Goal: Information Seeking & Learning: Learn about a topic

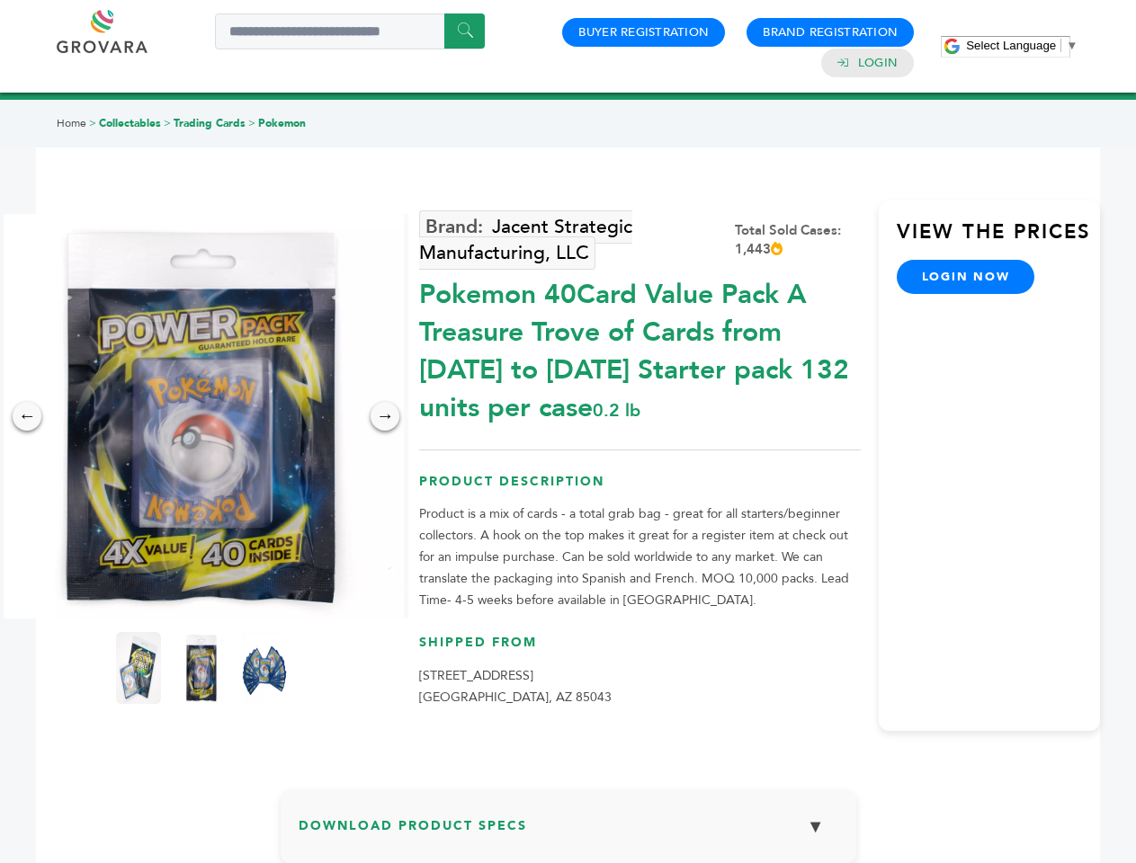
click at [1022, 45] on span "Select Language" at bounding box center [1011, 45] width 90 height 13
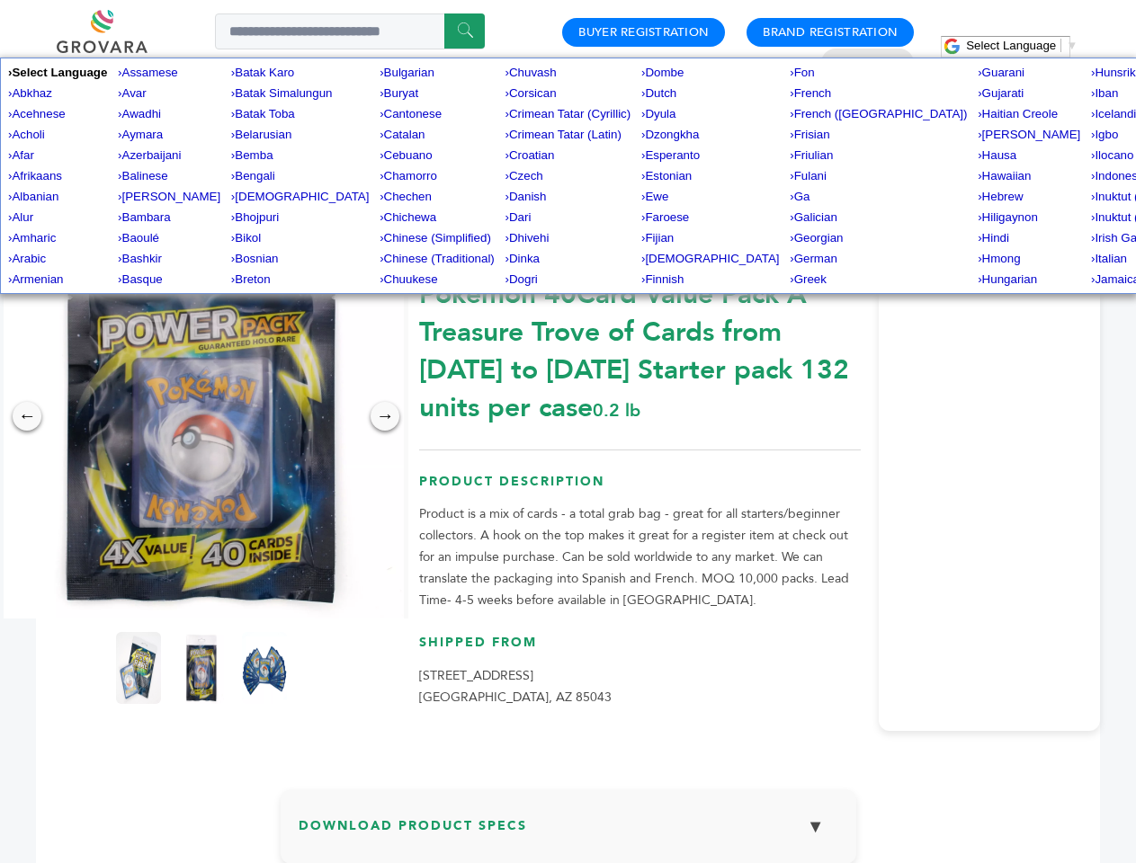
click at [201, 416] on img at bounding box center [201, 416] width 405 height 405
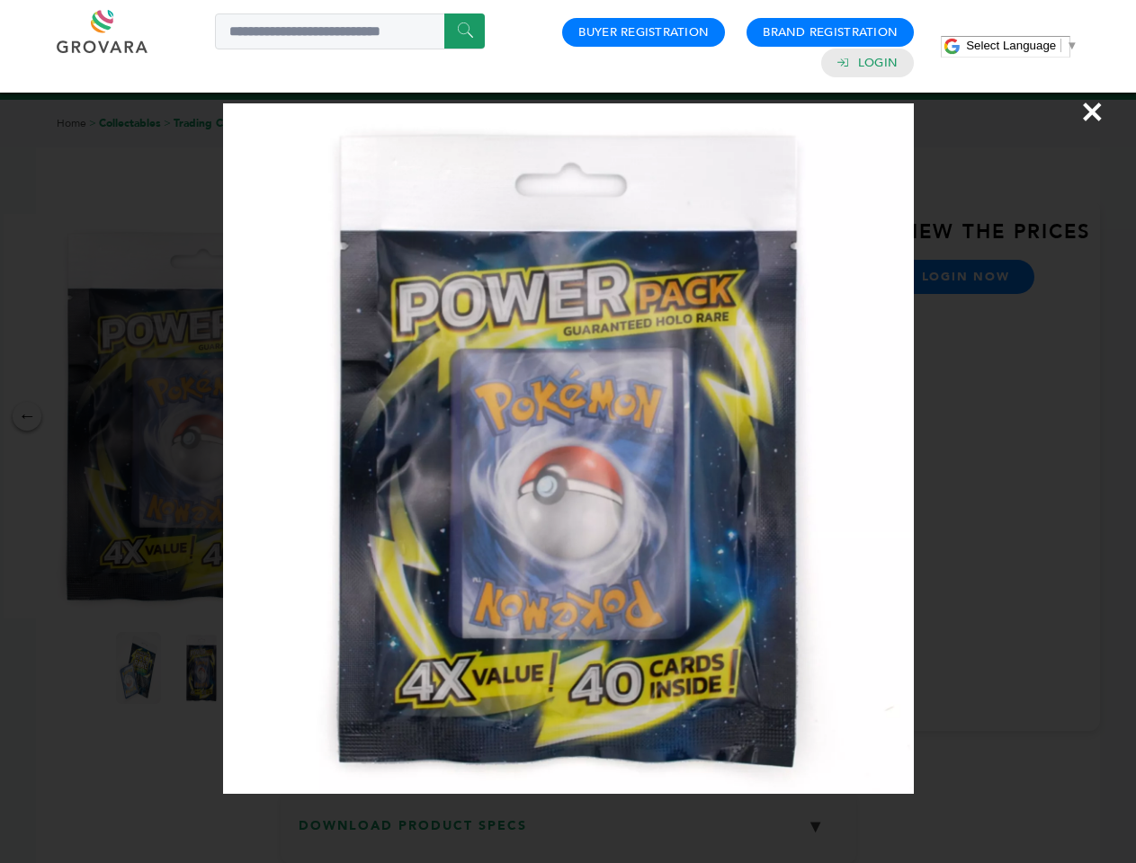
click at [27, 416] on div "×" at bounding box center [568, 431] width 1136 height 863
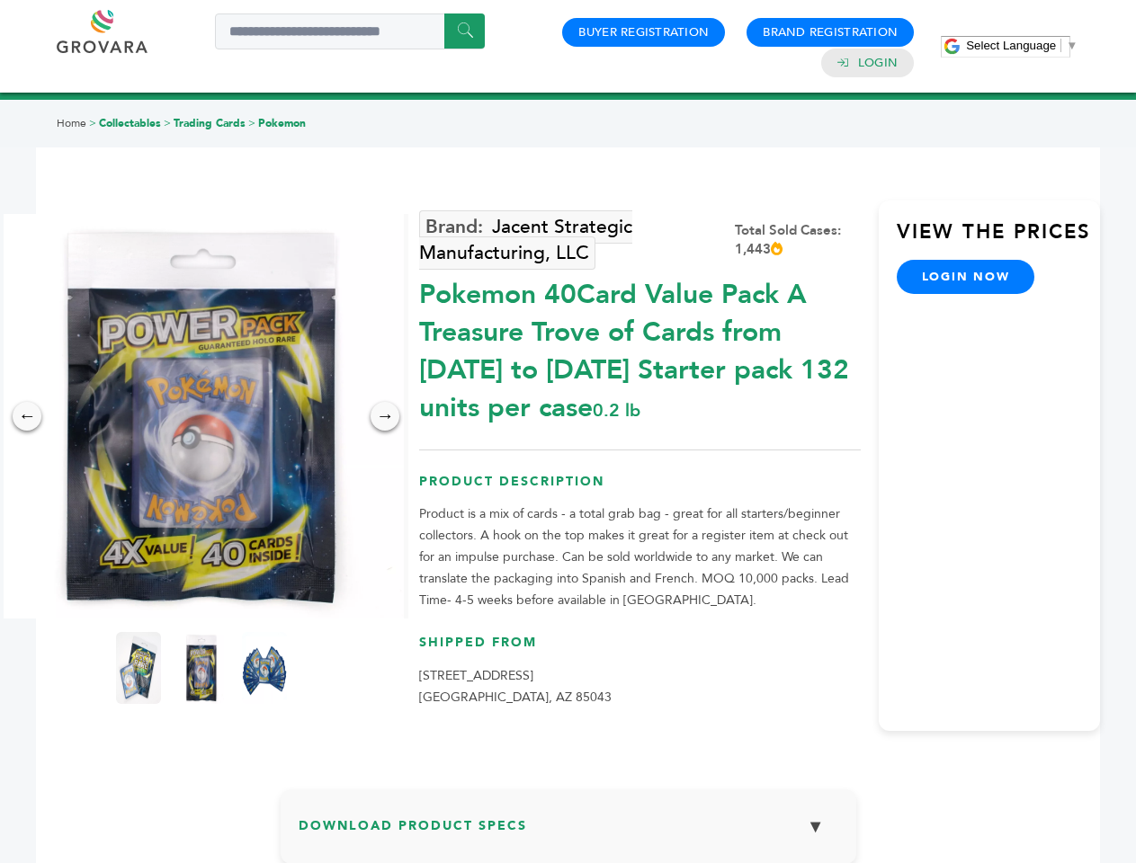
click at [385, 416] on div "→" at bounding box center [385, 416] width 29 height 29
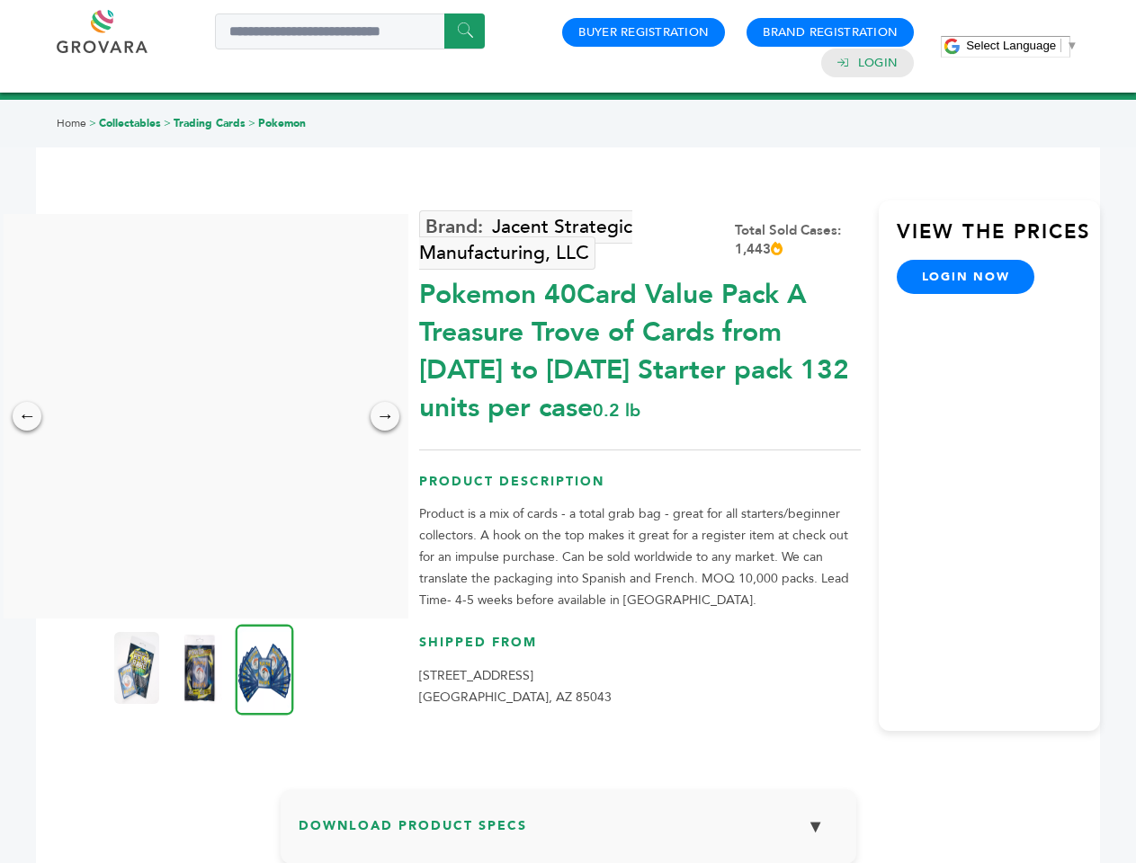
click at [139, 668] on img at bounding box center [136, 668] width 45 height 72
click at [0, 0] on div "×" at bounding box center [0, 0] width 0 height 0
click at [264, 668] on img at bounding box center [265, 669] width 58 height 91
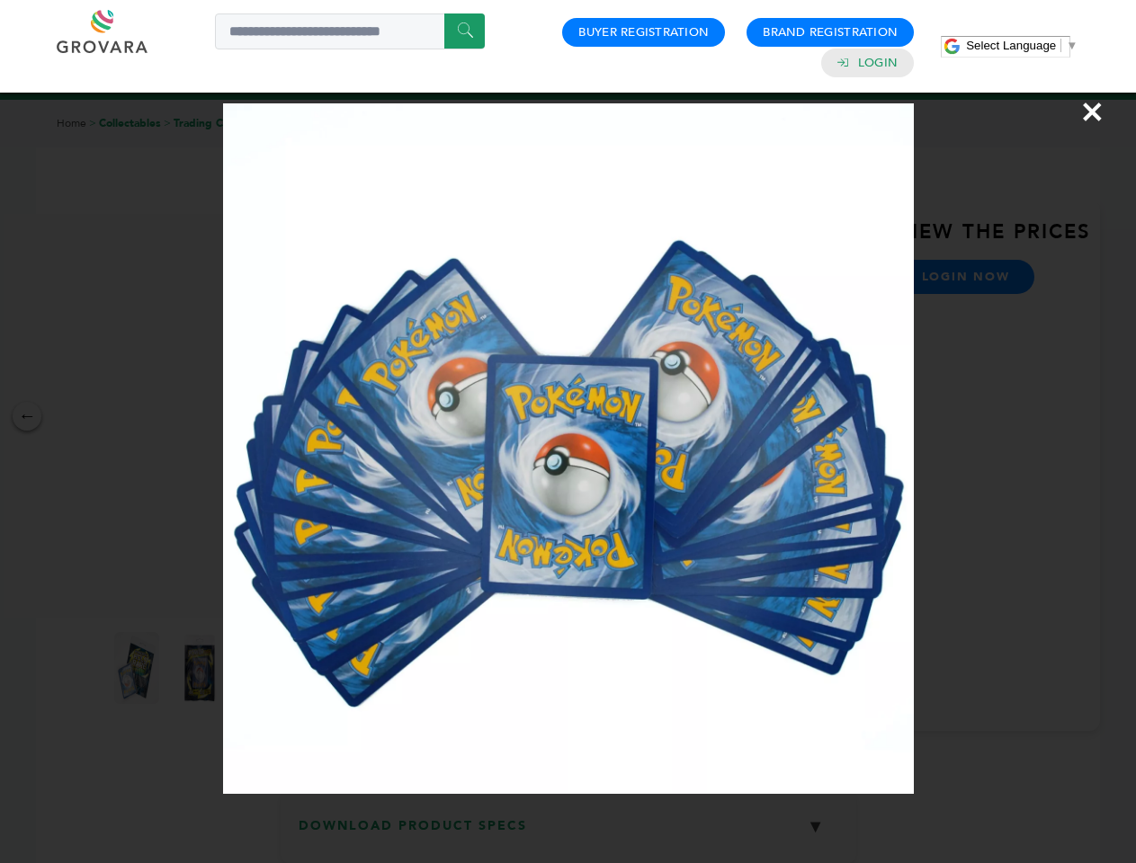
click at [568, 834] on div "×" at bounding box center [568, 431] width 1136 height 863
